Goal: Find specific page/section: Find specific page/section

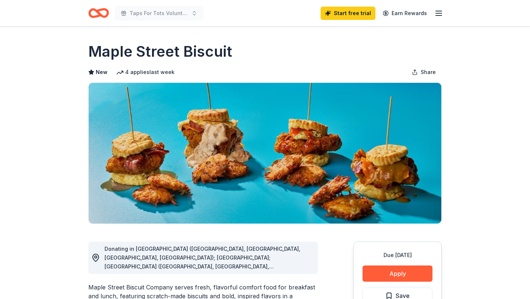
click at [93, 14] on icon "Home" at bounding box center [98, 12] width 21 height 17
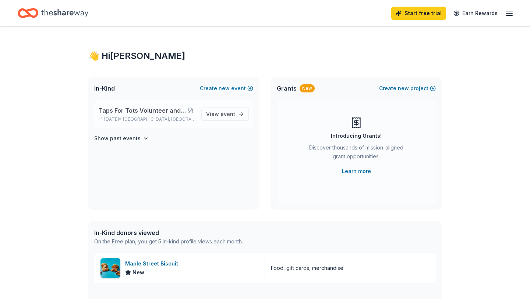
click at [137, 116] on span "[GEOGRAPHIC_DATA], [GEOGRAPHIC_DATA]" at bounding box center [159, 119] width 72 height 6
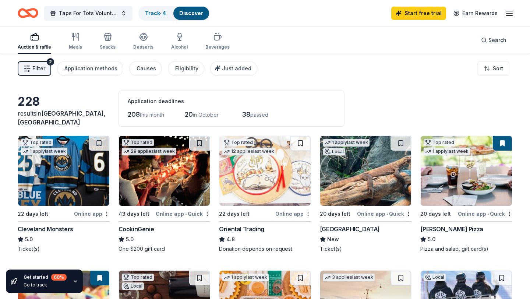
click at [29, 72] on button "Filter 2" at bounding box center [34, 68] width 33 height 15
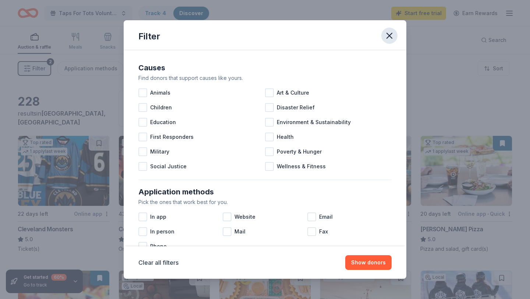
click at [390, 39] on icon "button" at bounding box center [389, 36] width 10 height 10
